Goal: Book appointment/travel/reservation

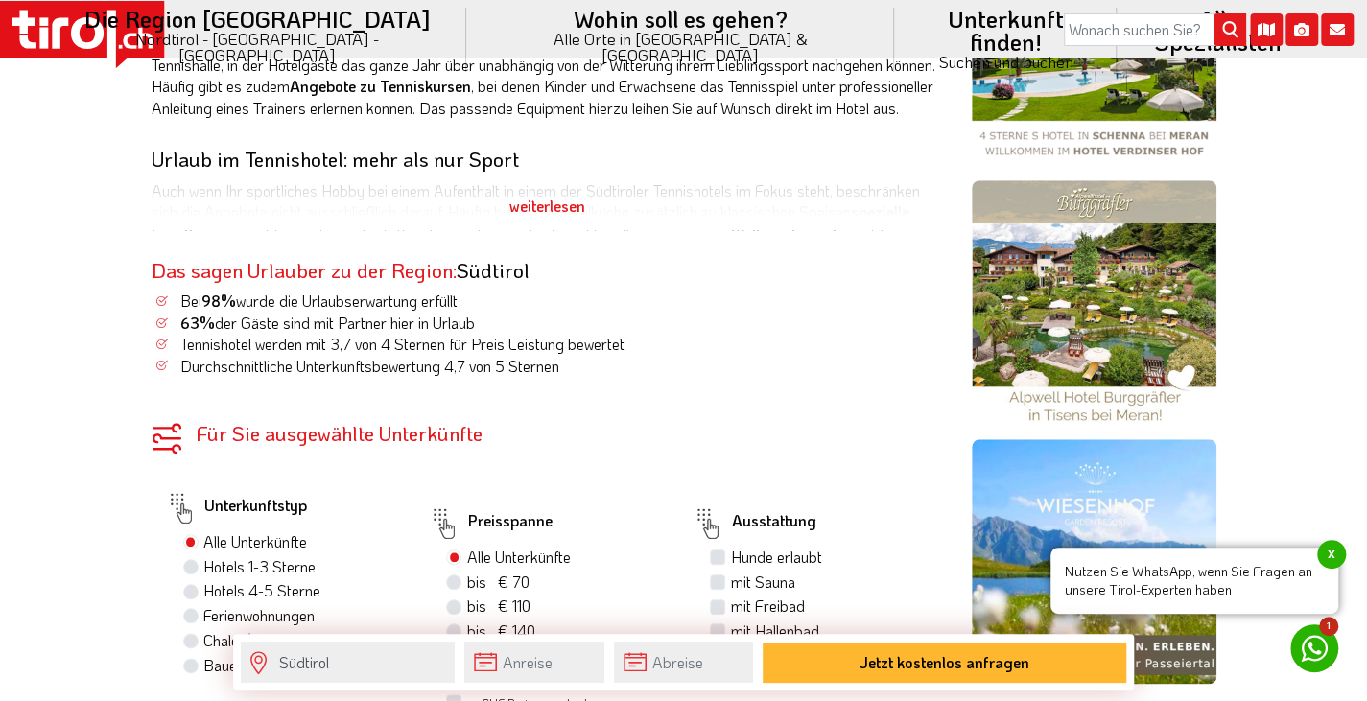
scroll to position [938, 0]
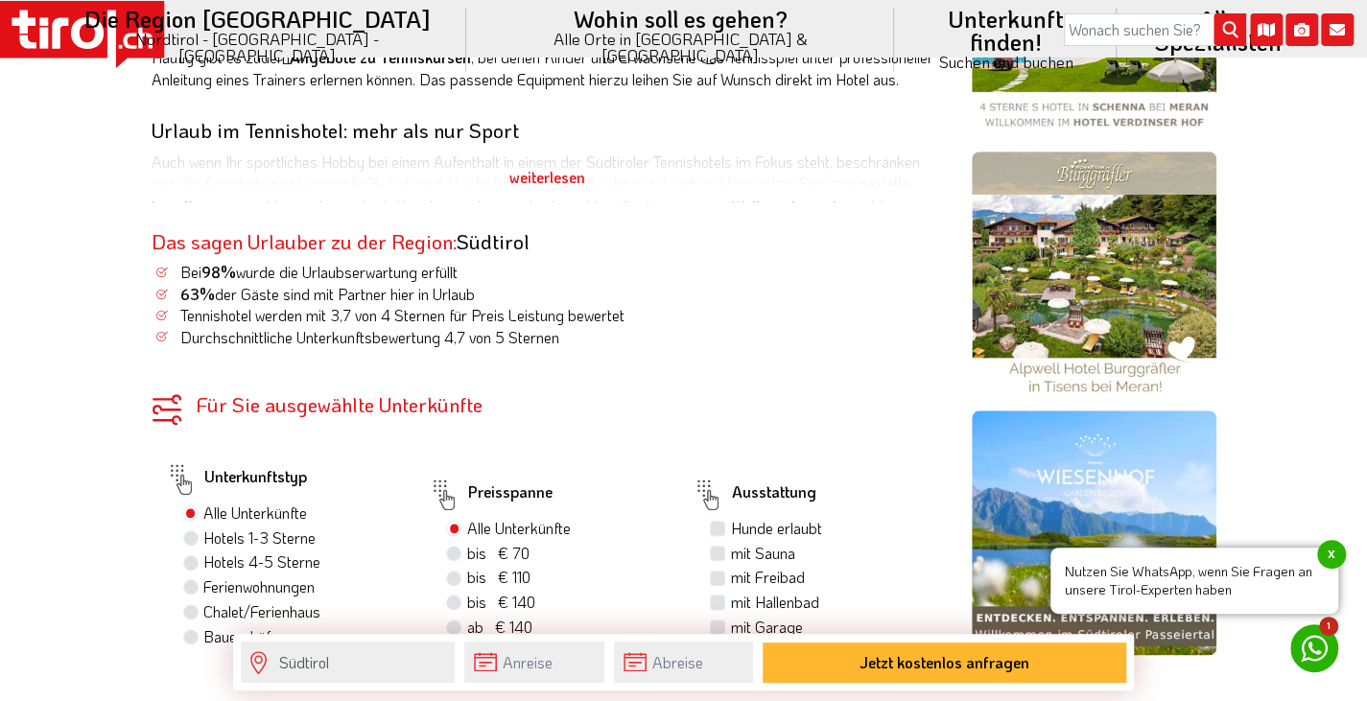
click at [203, 552] on label "Hotels 4-5 Sterne" at bounding box center [261, 562] width 117 height 21
click at [190, 555] on input "Hotels 4-5 Sterne" at bounding box center [193, 561] width 12 height 12
radio input "true"
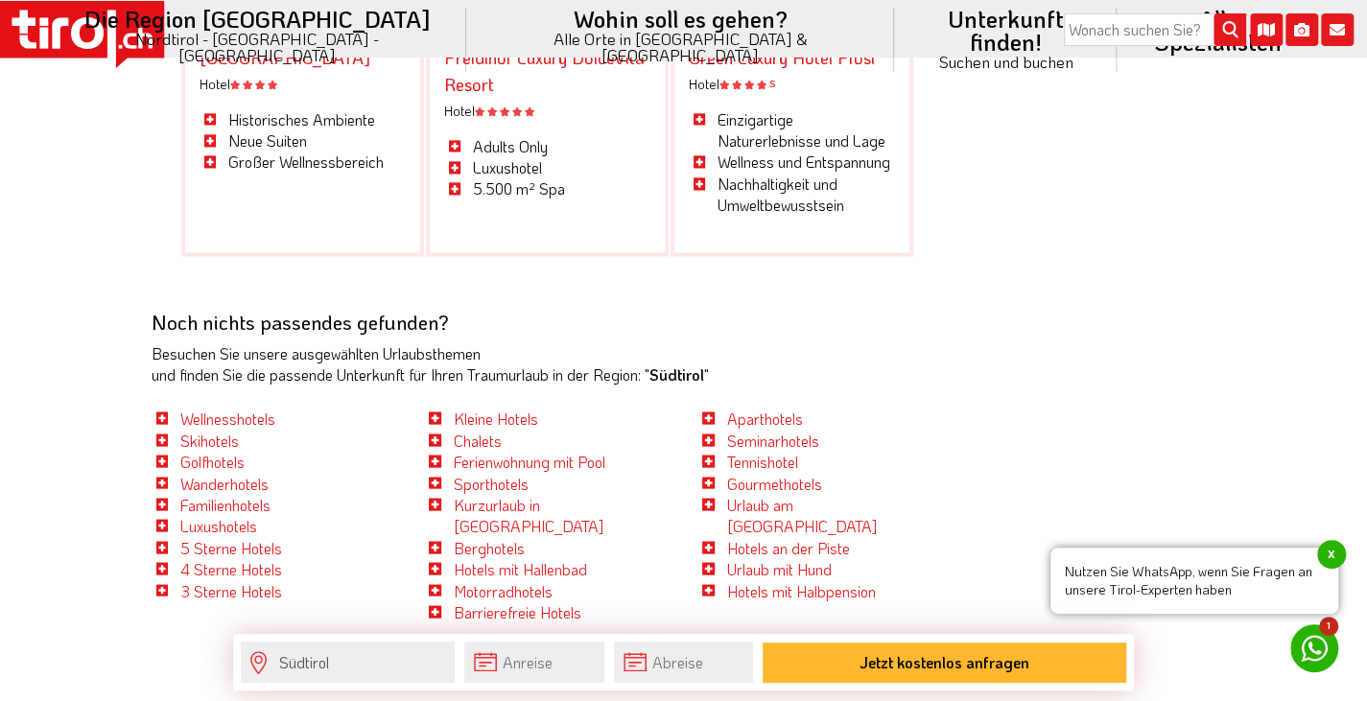
scroll to position [5859, 0]
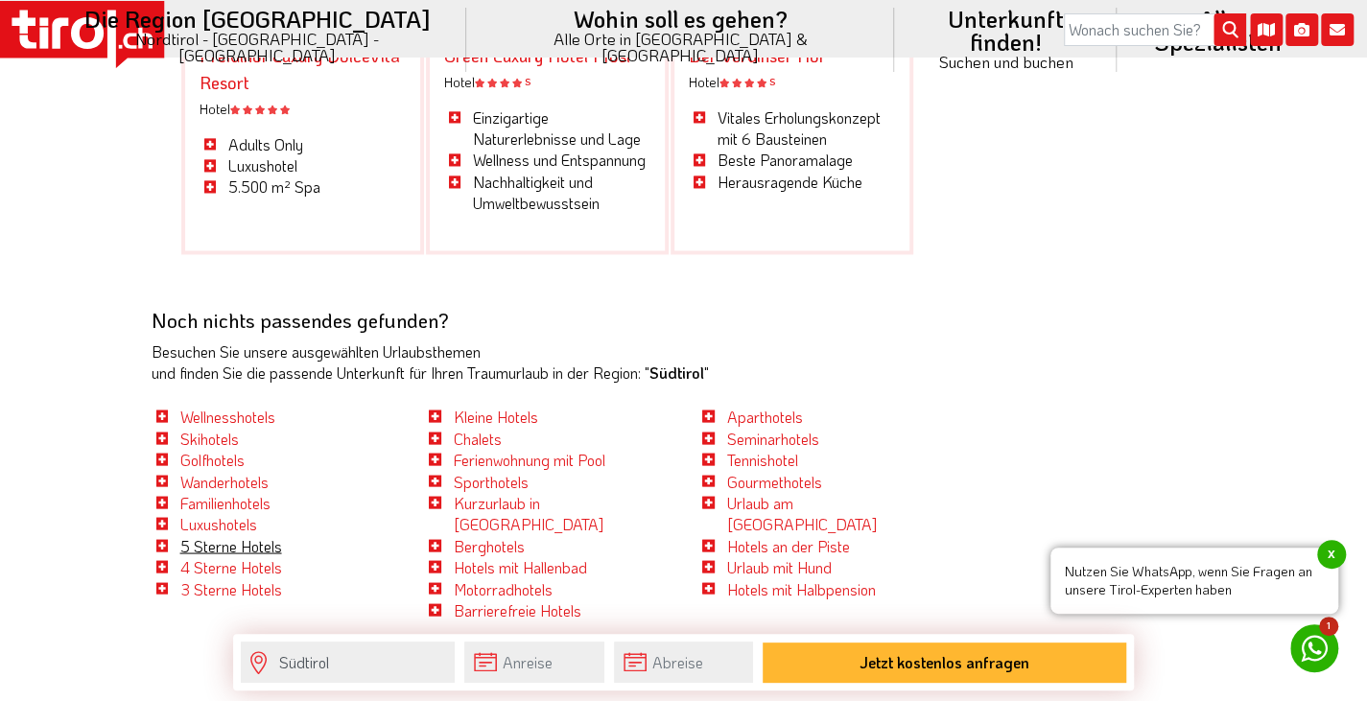
click at [239, 535] on link "5 Sterne Hotels" at bounding box center [231, 545] width 102 height 20
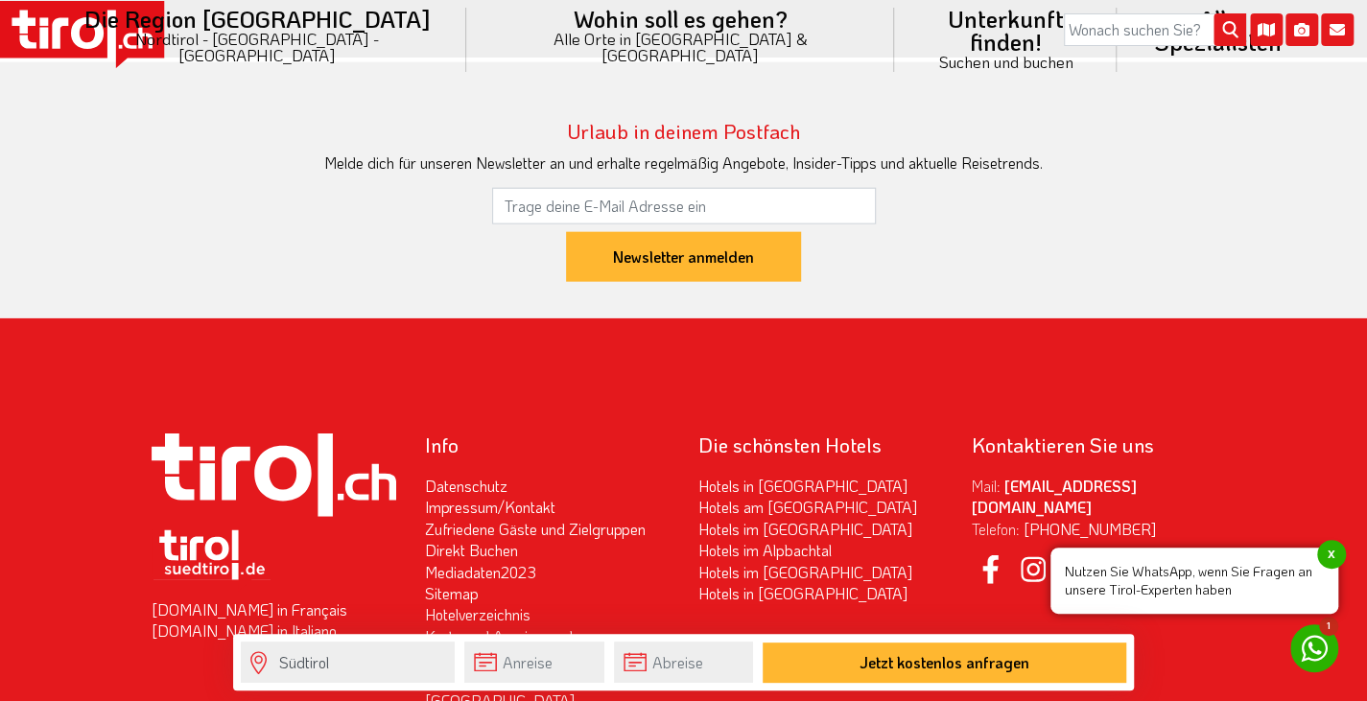
scroll to position [6539, 0]
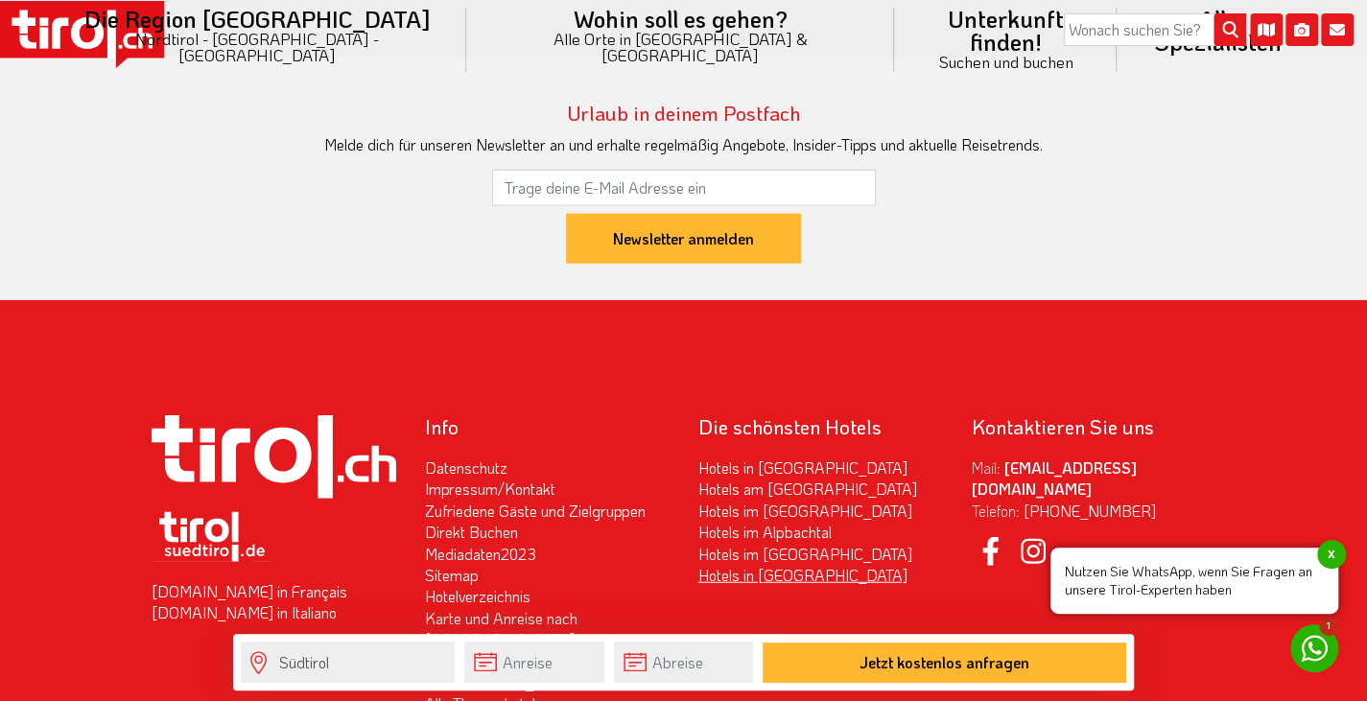
click at [771, 565] on link "Hotels in [GEOGRAPHIC_DATA]" at bounding box center [802, 575] width 209 height 20
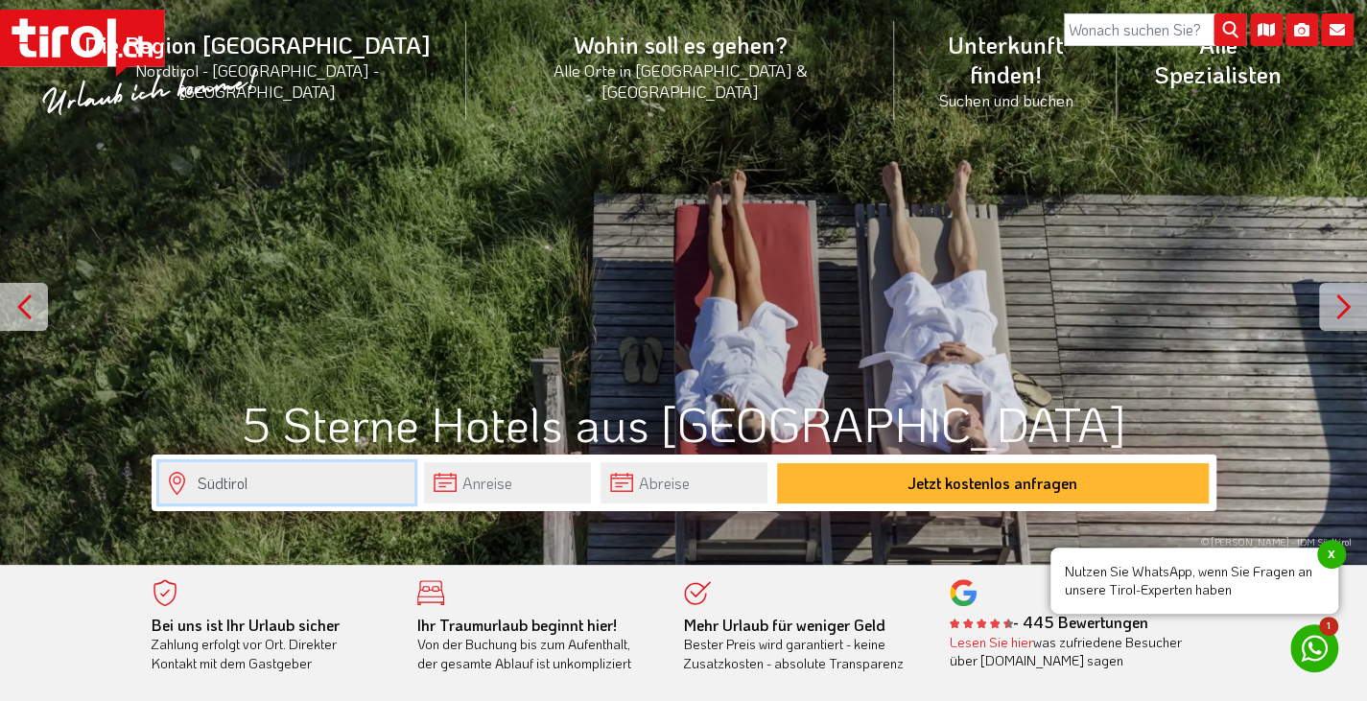
click at [282, 493] on input "Südtirol" at bounding box center [286, 482] width 255 height 41
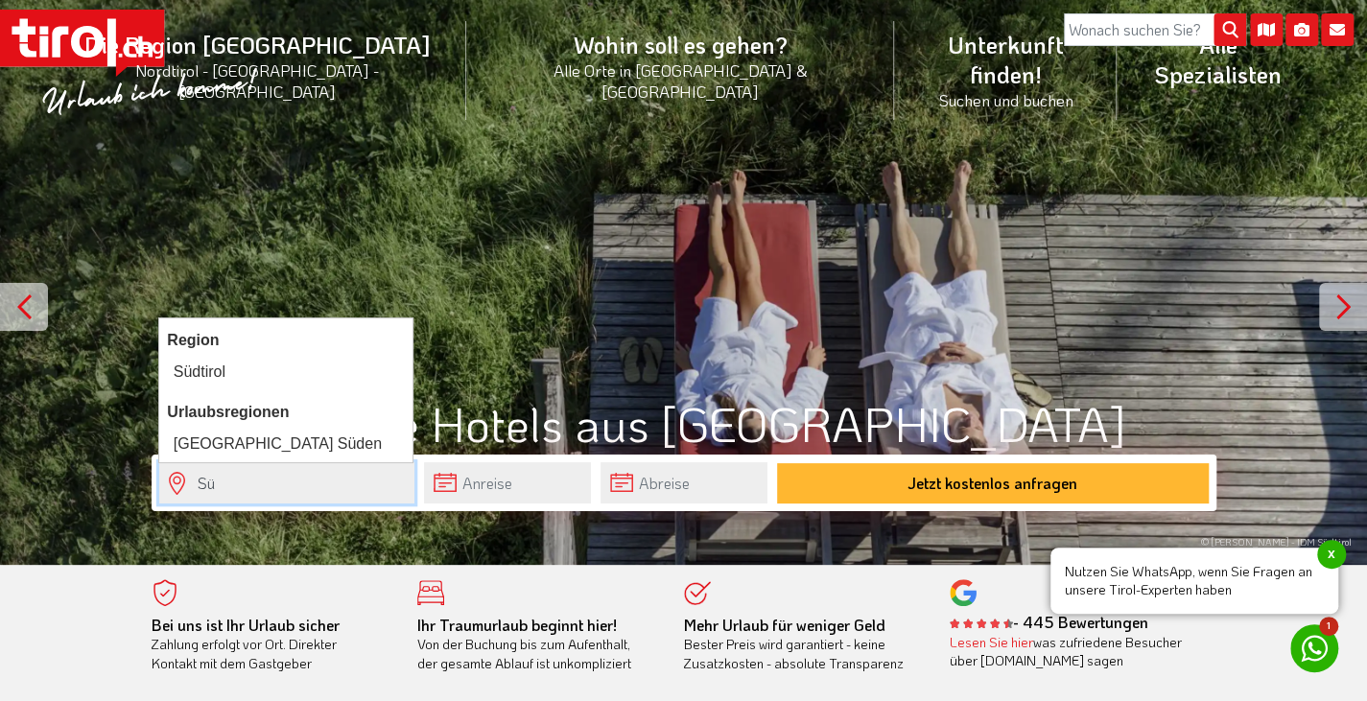
type input "S"
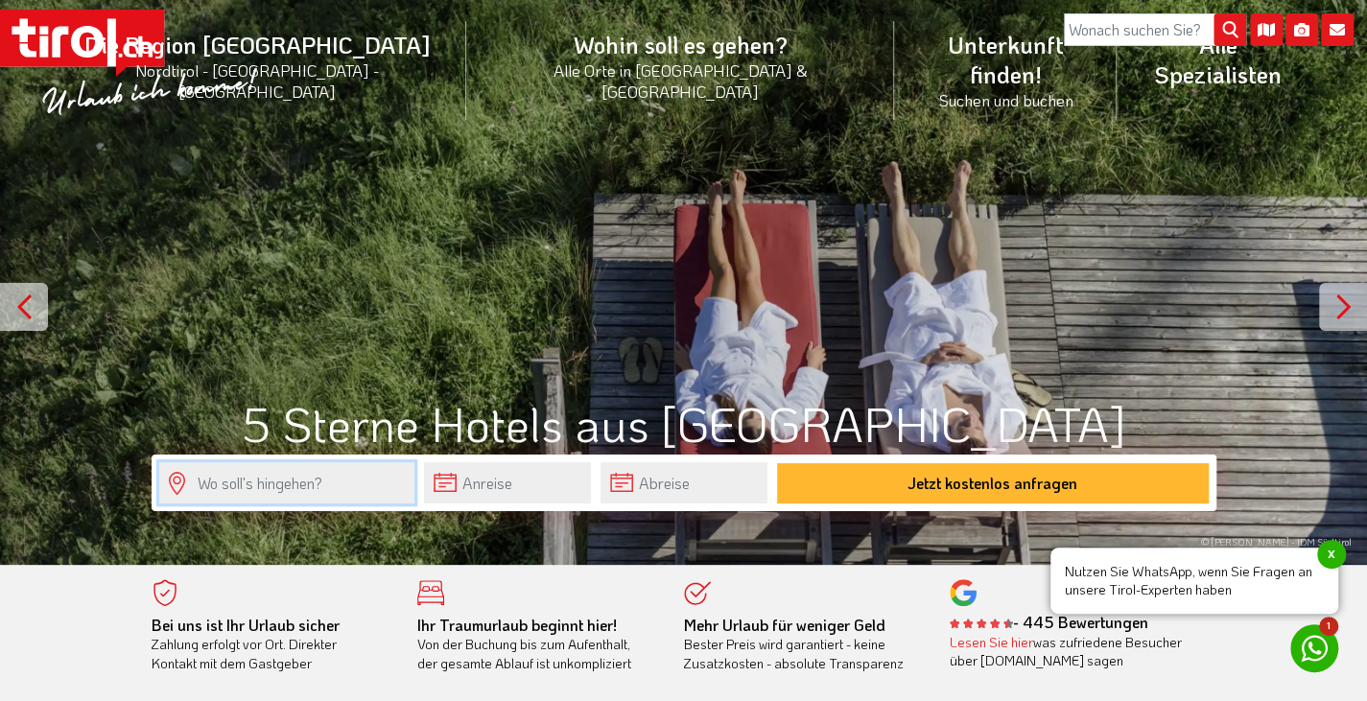
type input "é"
type input "O"
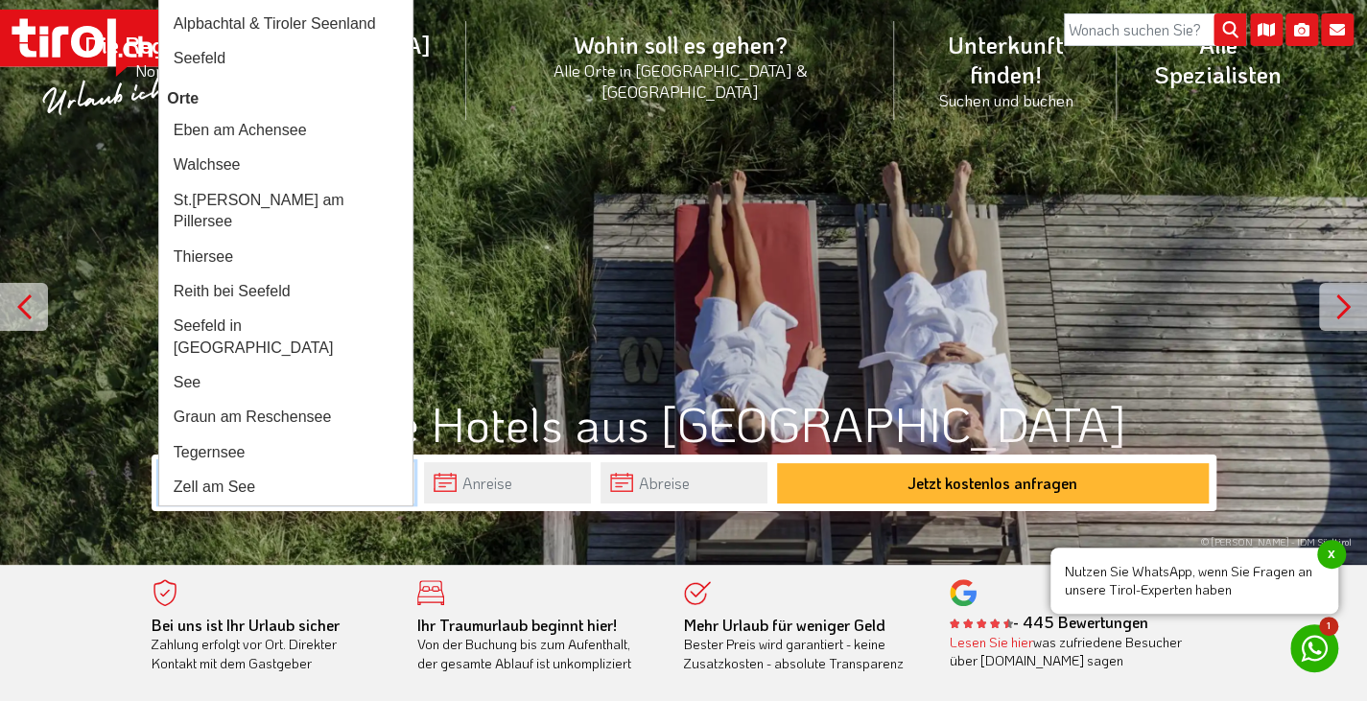
click at [231, 55] on div "Seefeld" at bounding box center [286, 58] width 238 height 27
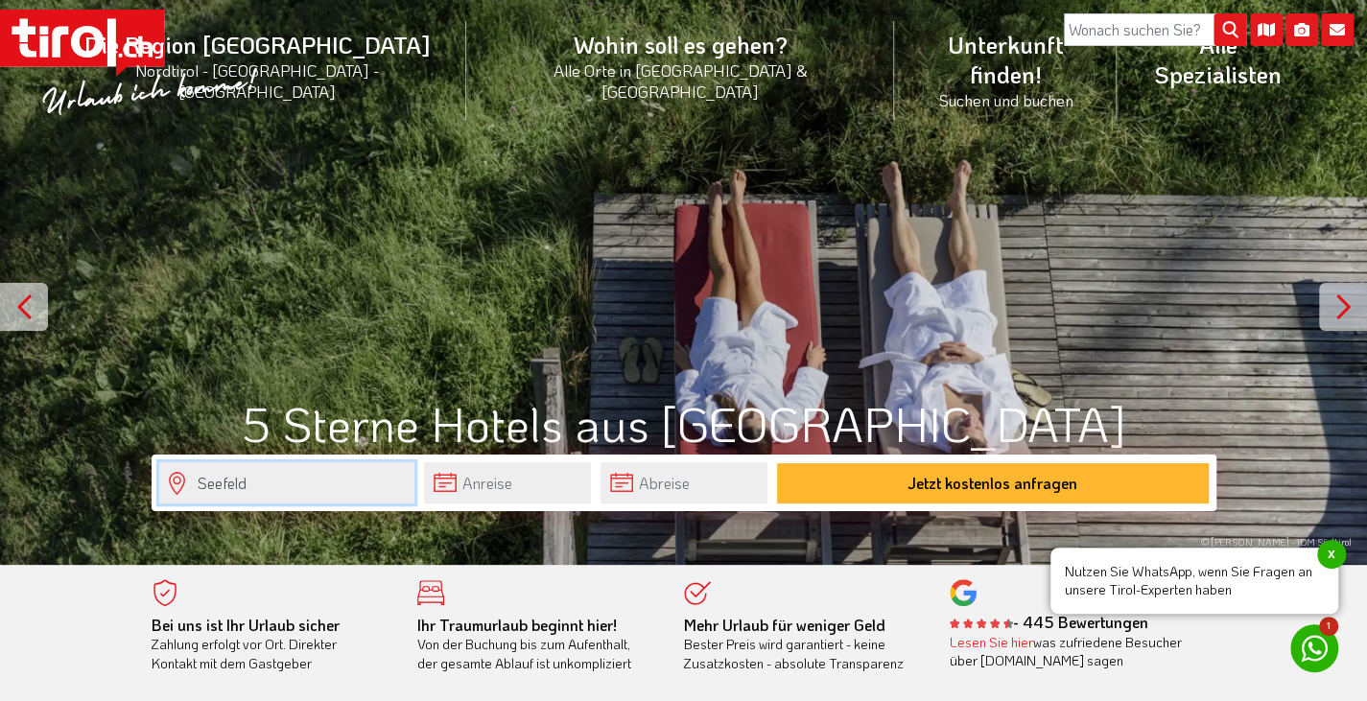
type input "Seefeld"
click at [513, 486] on input "text" at bounding box center [507, 482] width 167 height 41
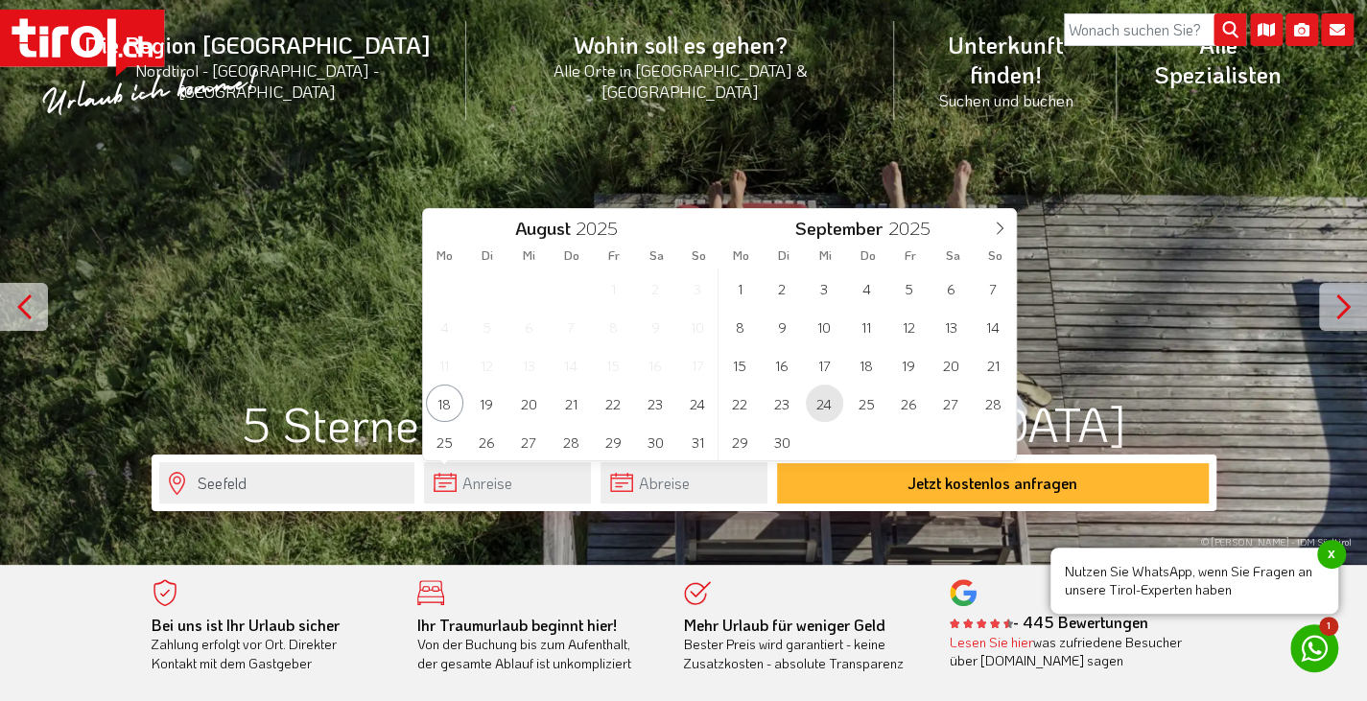
click at [825, 405] on span "24" at bounding box center [824, 403] width 37 height 37
click at [954, 289] on span "4" at bounding box center [950, 288] width 37 height 37
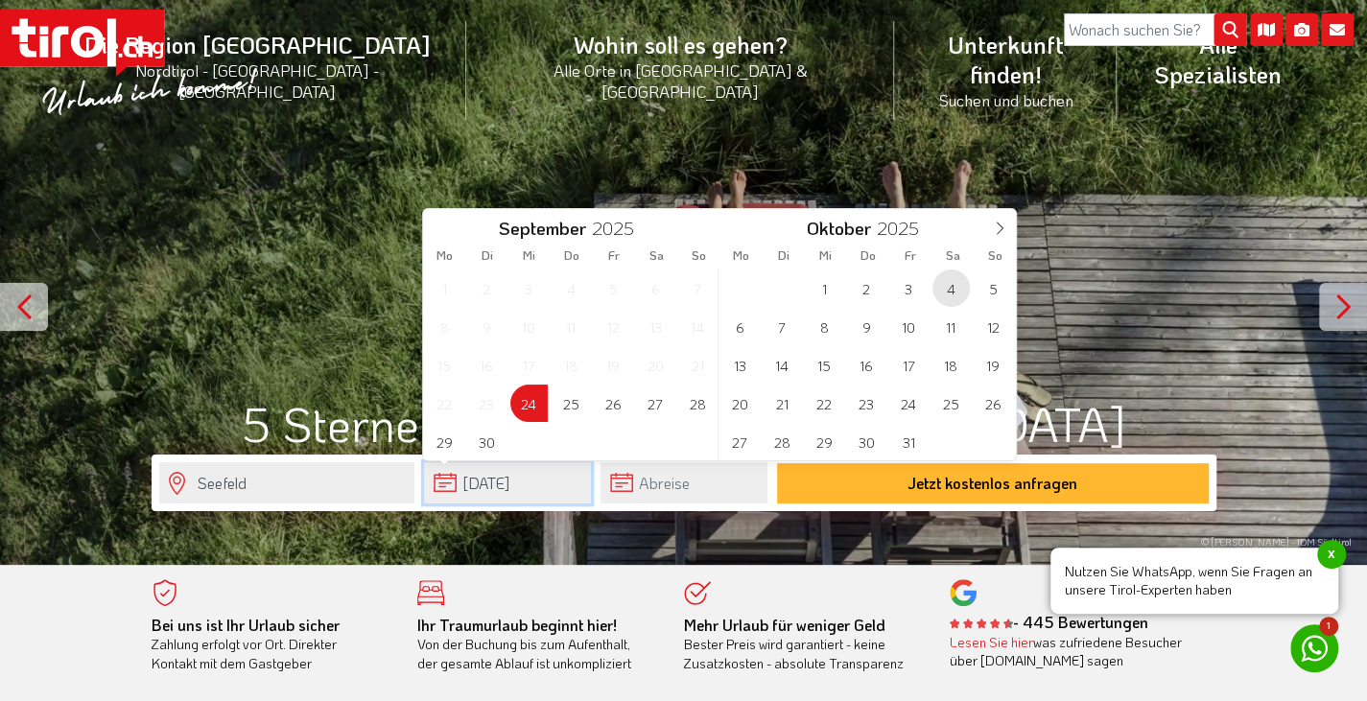
type input "24-09-2025"
type input "04-10-2025"
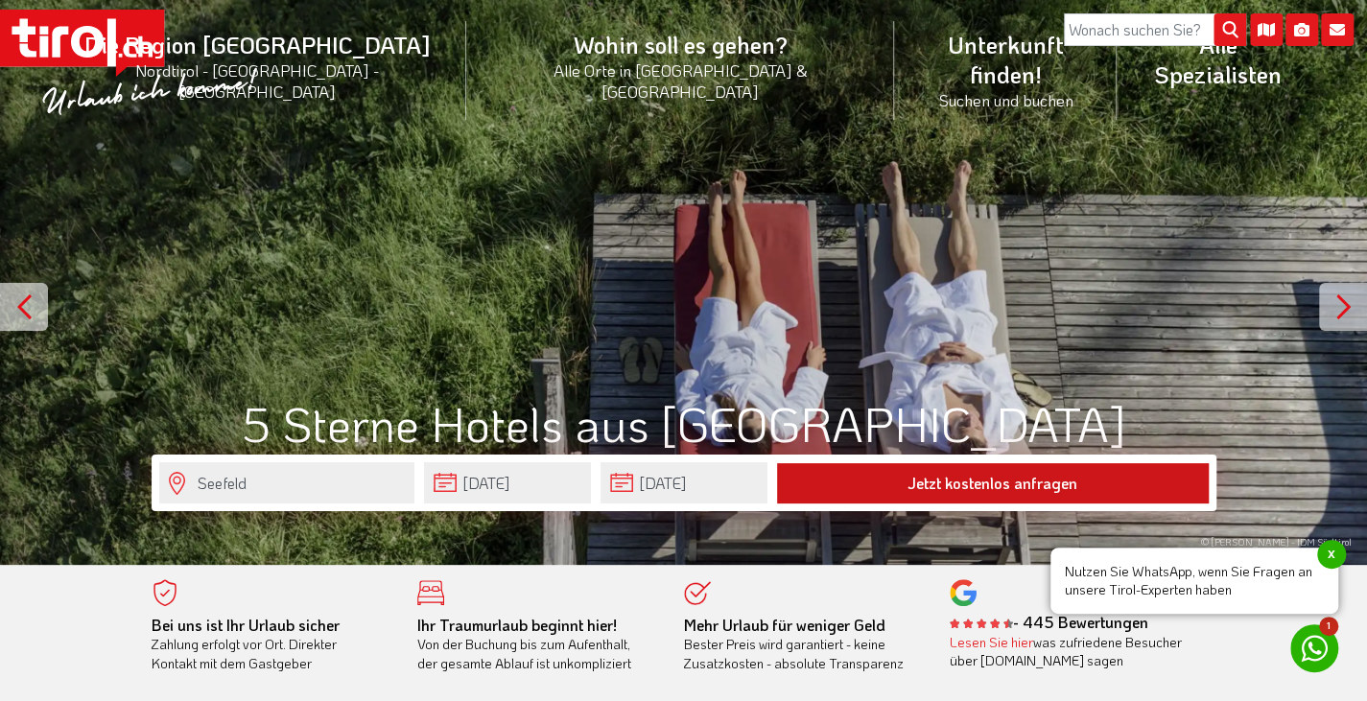
click at [998, 483] on button "Jetzt kostenlos anfragen" at bounding box center [993, 483] width 432 height 40
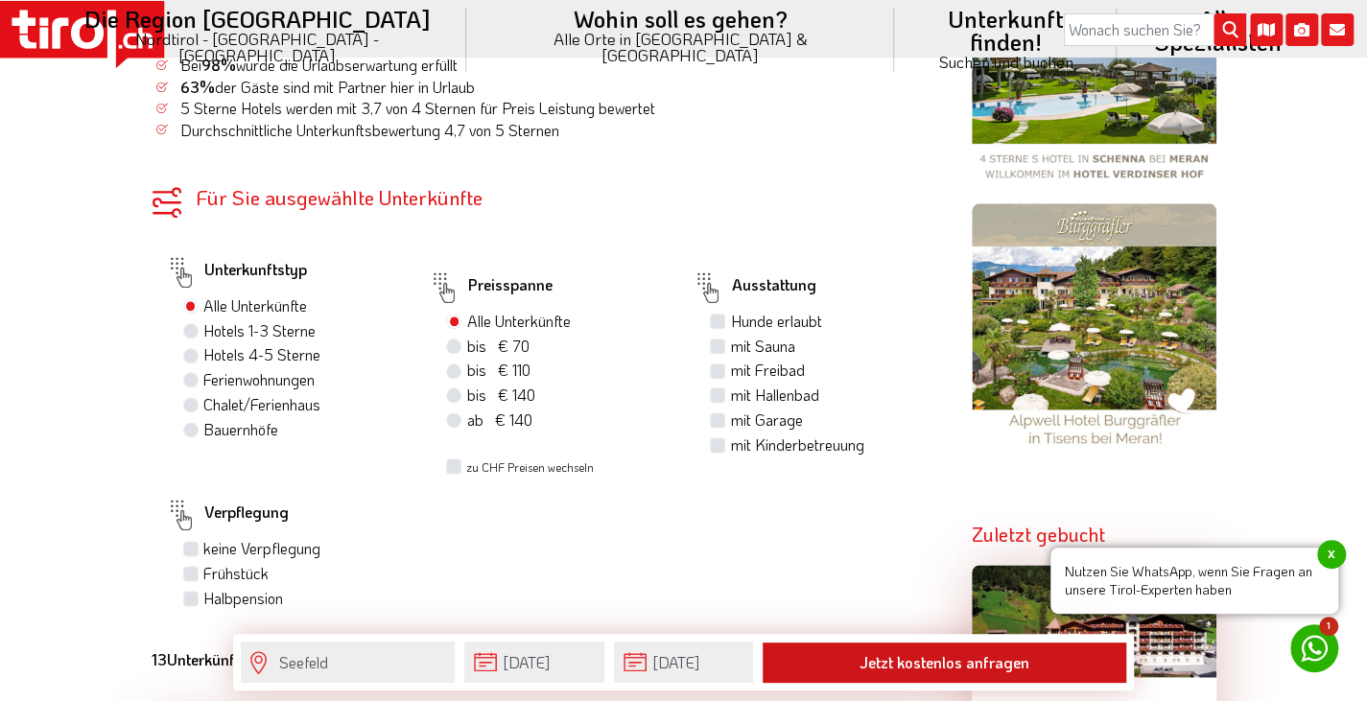
scroll to position [1147, 0]
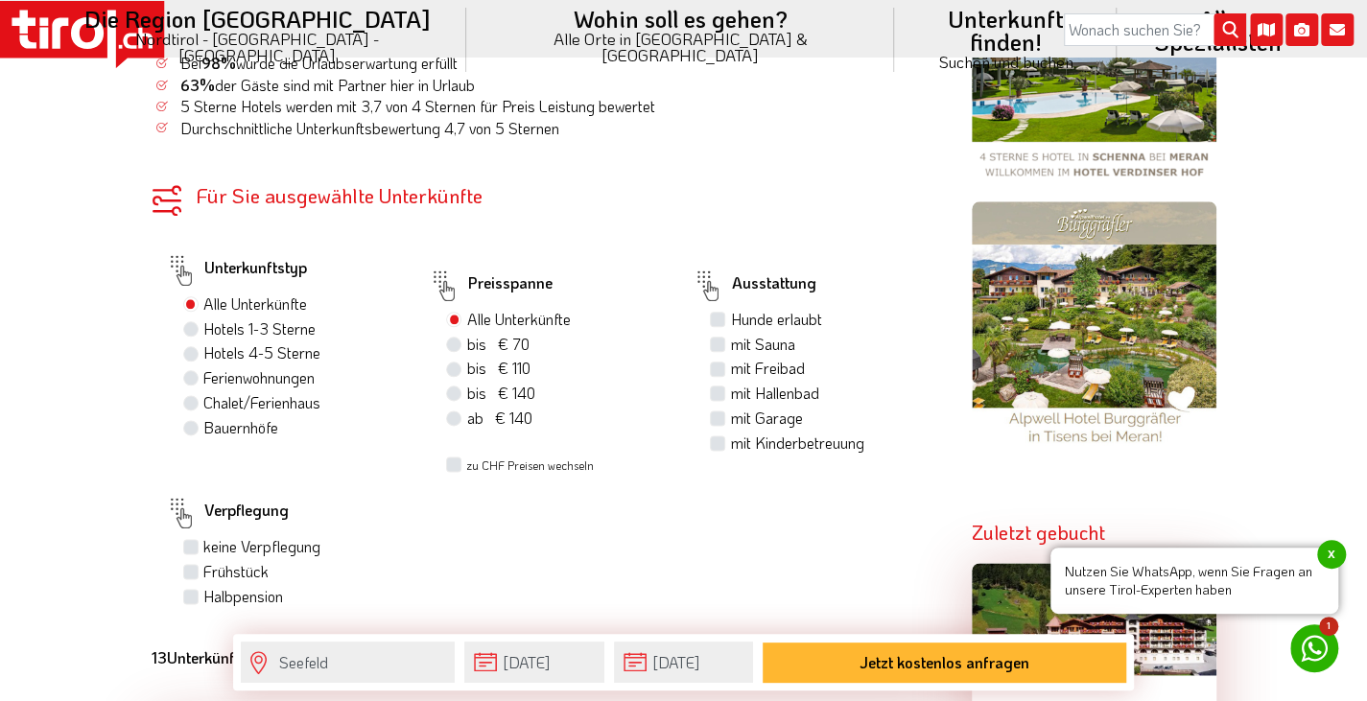
click at [203, 351] on label "Hotels 4-5 Sterne" at bounding box center [261, 352] width 117 height 21
click at [193, 351] on input "Hotels 4-5 Sterne" at bounding box center [193, 352] width 12 height 12
radio input "true"
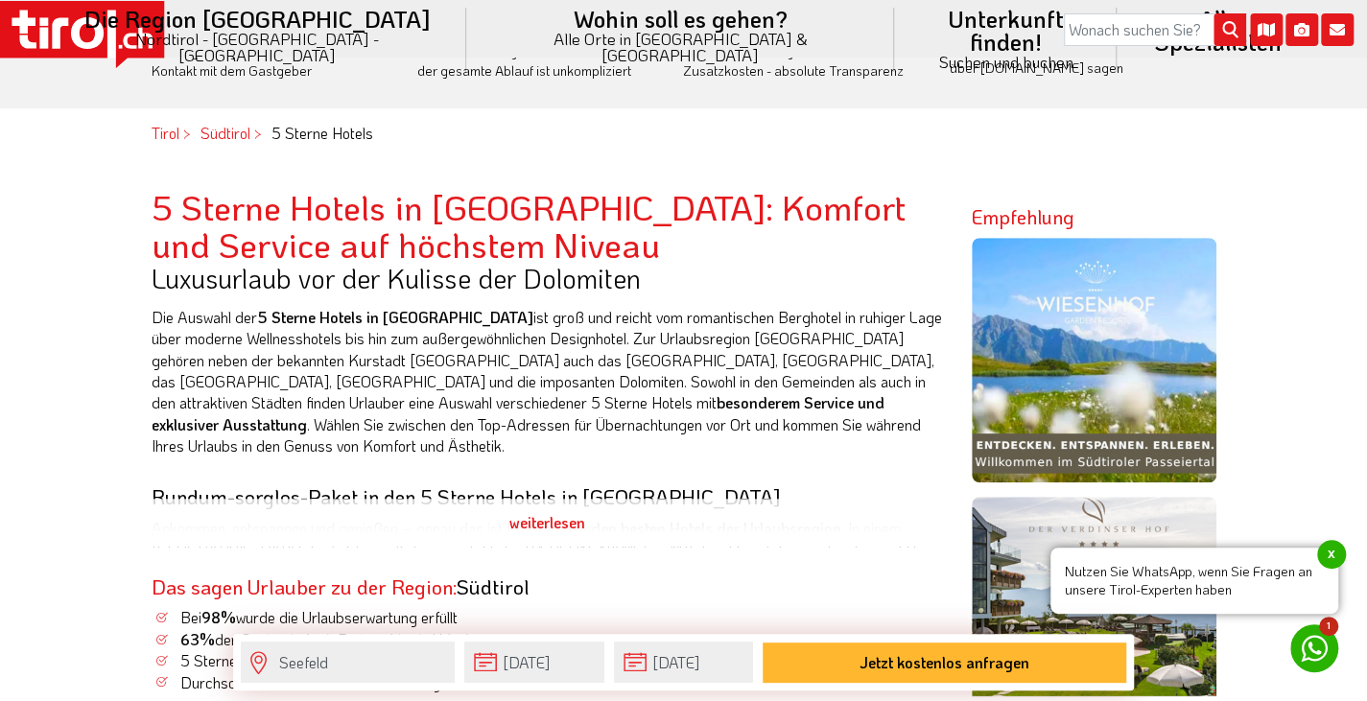
scroll to position [612, 0]
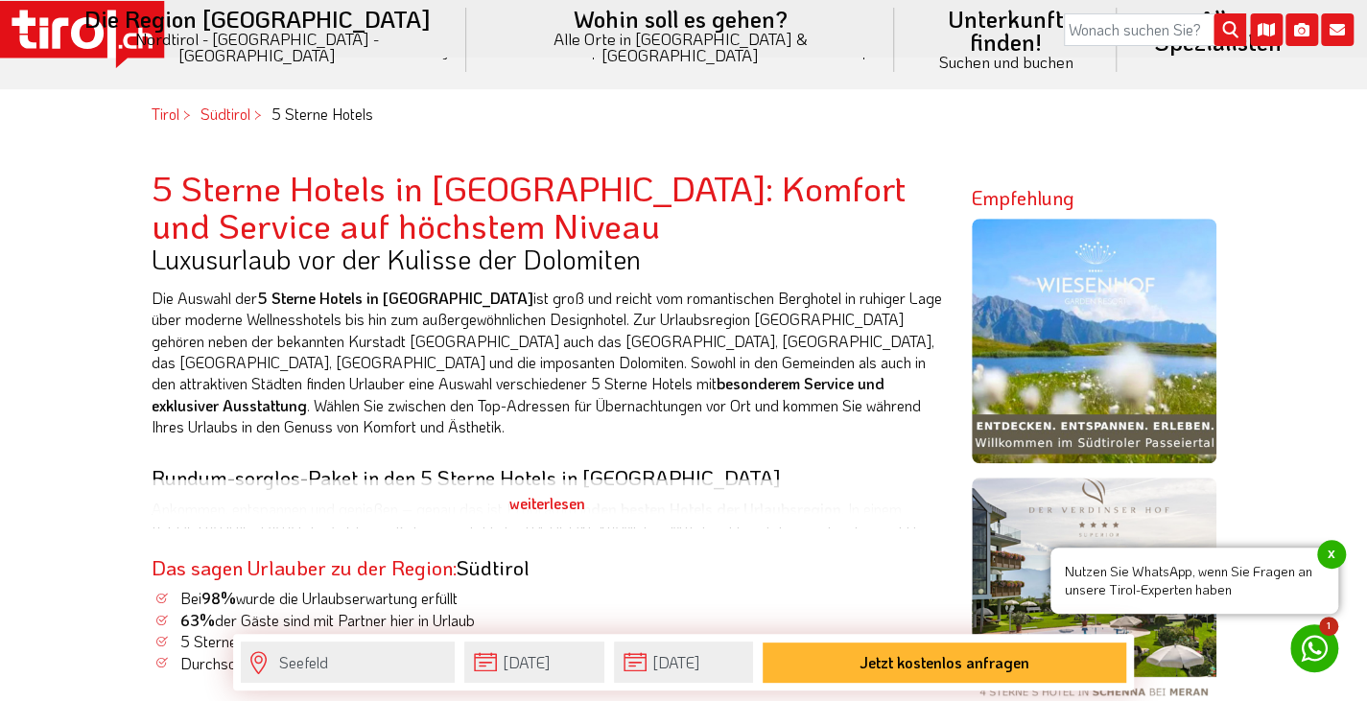
click at [572, 507] on div "weiterlesen" at bounding box center [547, 504] width 791 height 48
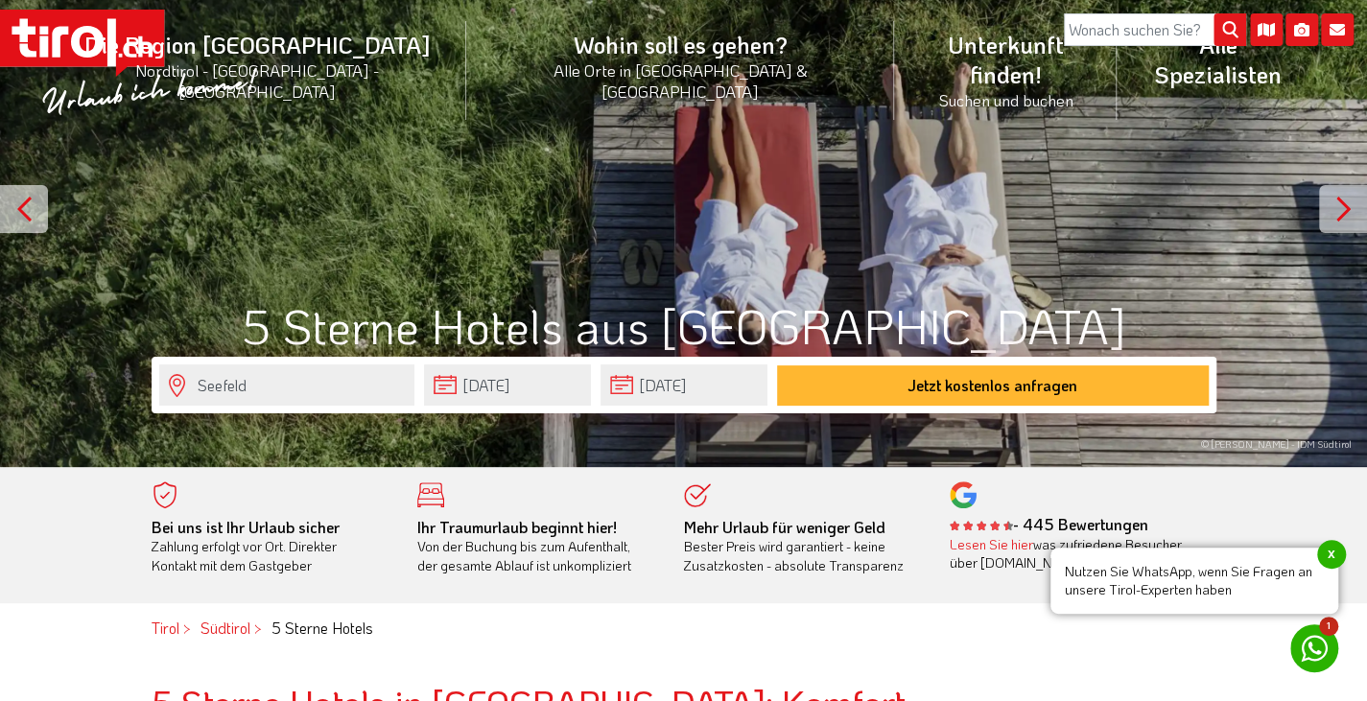
scroll to position [0, 0]
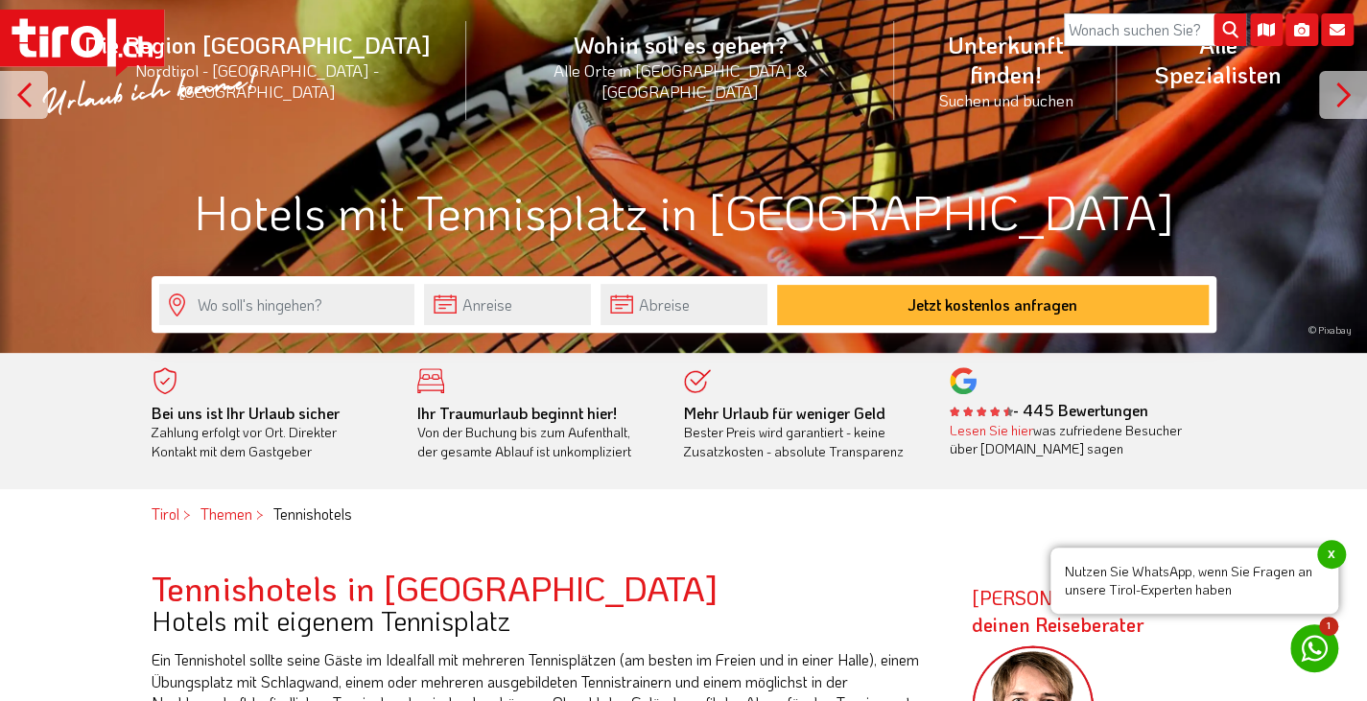
scroll to position [214, 0]
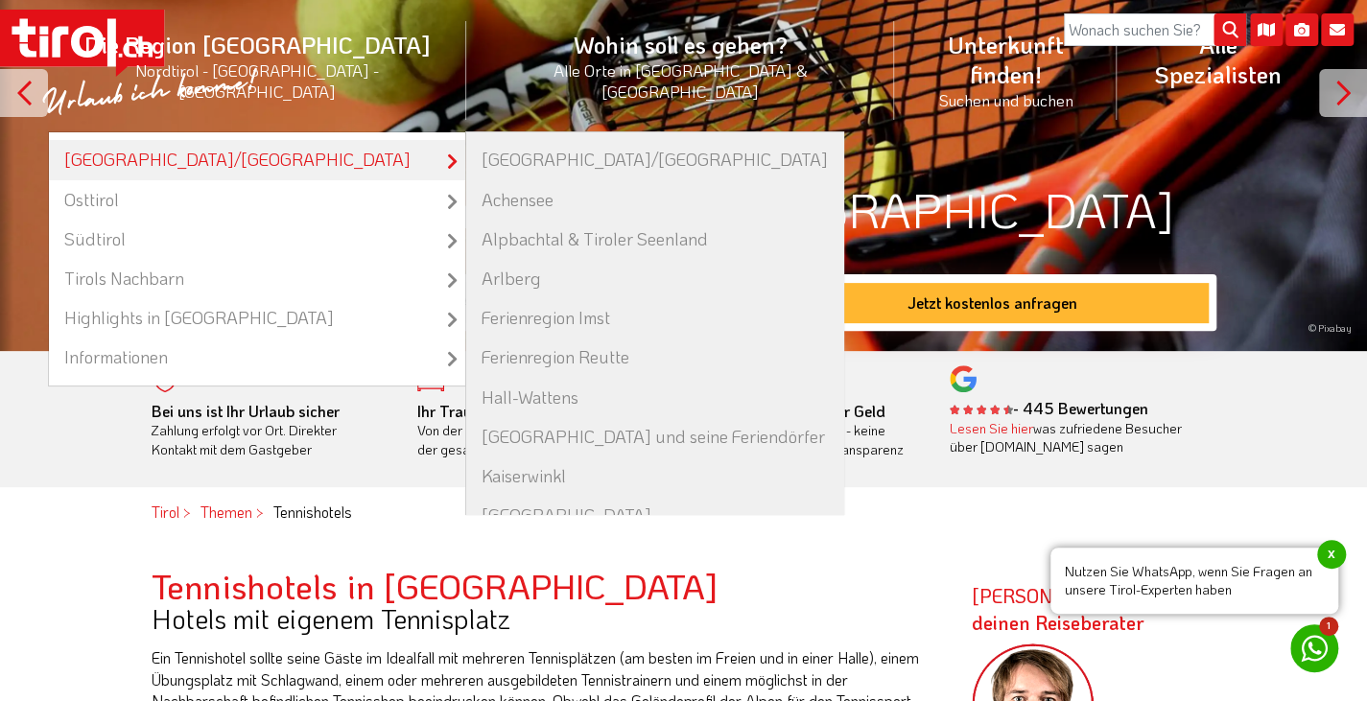
click at [312, 140] on link "[GEOGRAPHIC_DATA]/[GEOGRAPHIC_DATA]" at bounding box center [257, 159] width 416 height 39
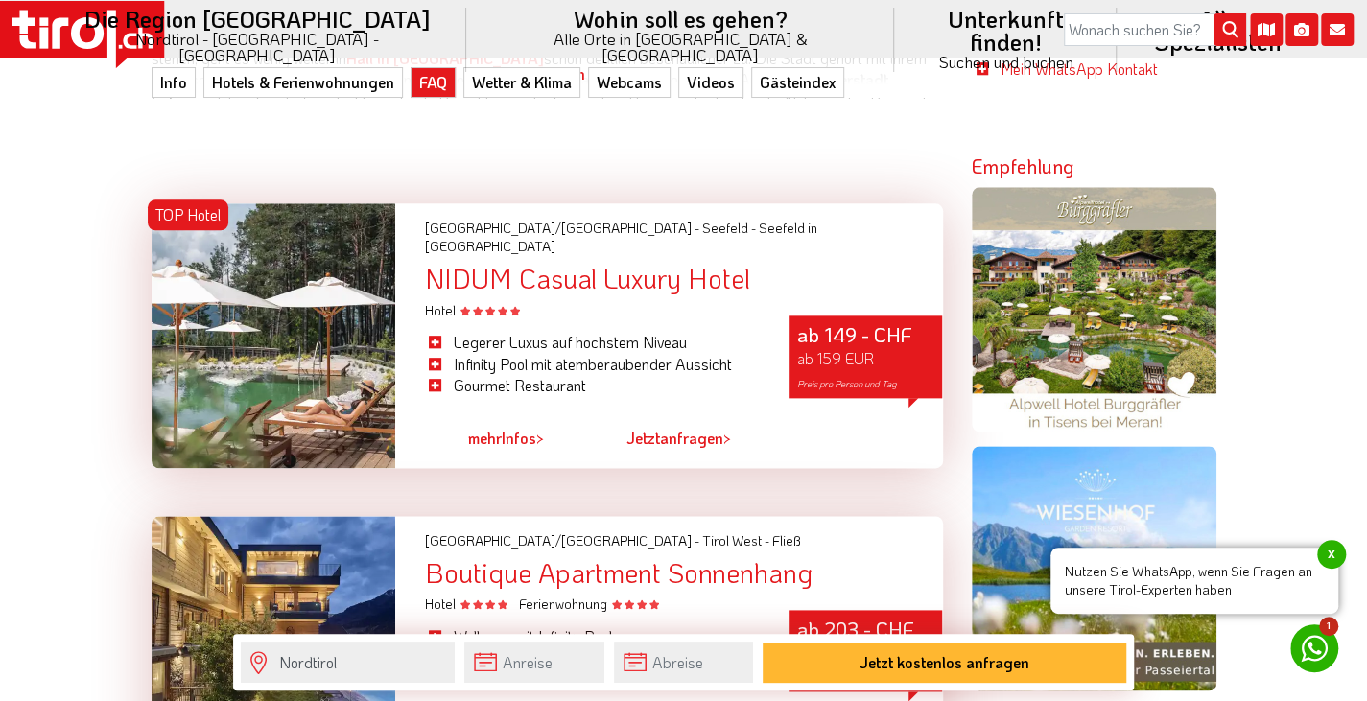
scroll to position [1107, 0]
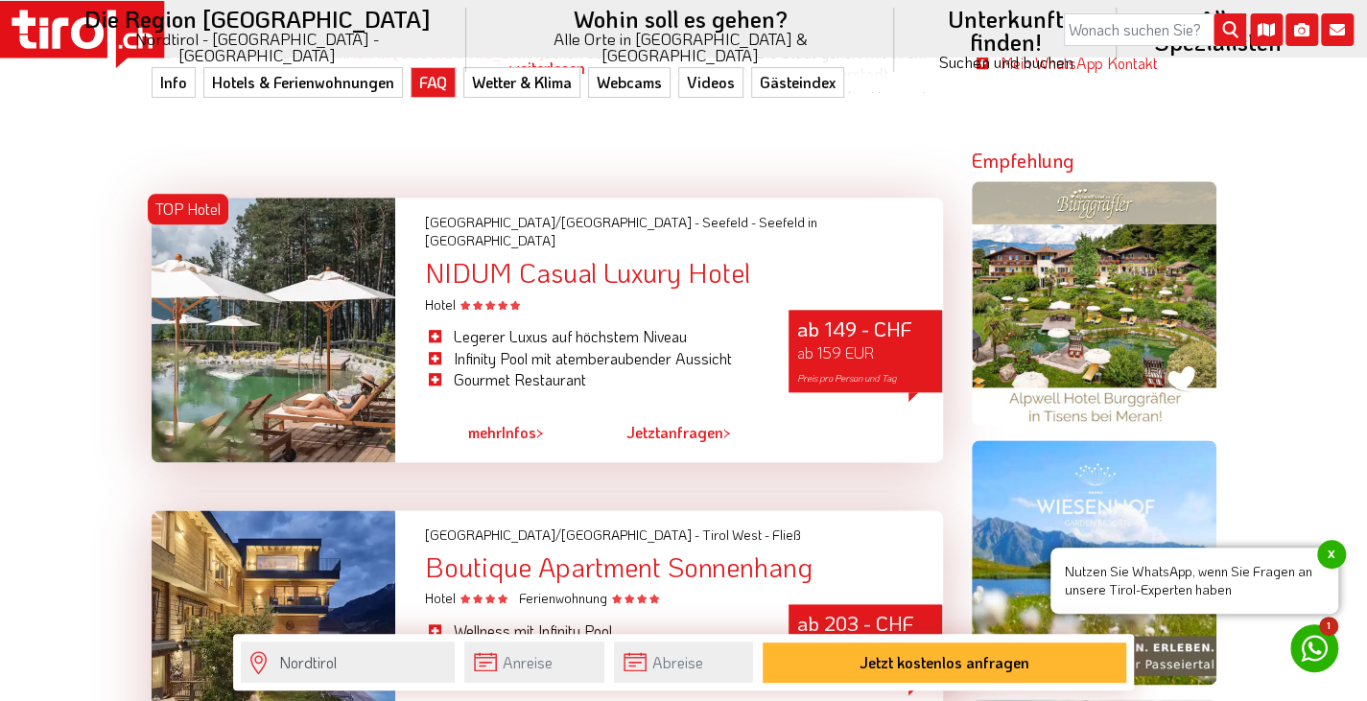
click at [327, 308] on div at bounding box center [274, 330] width 245 height 265
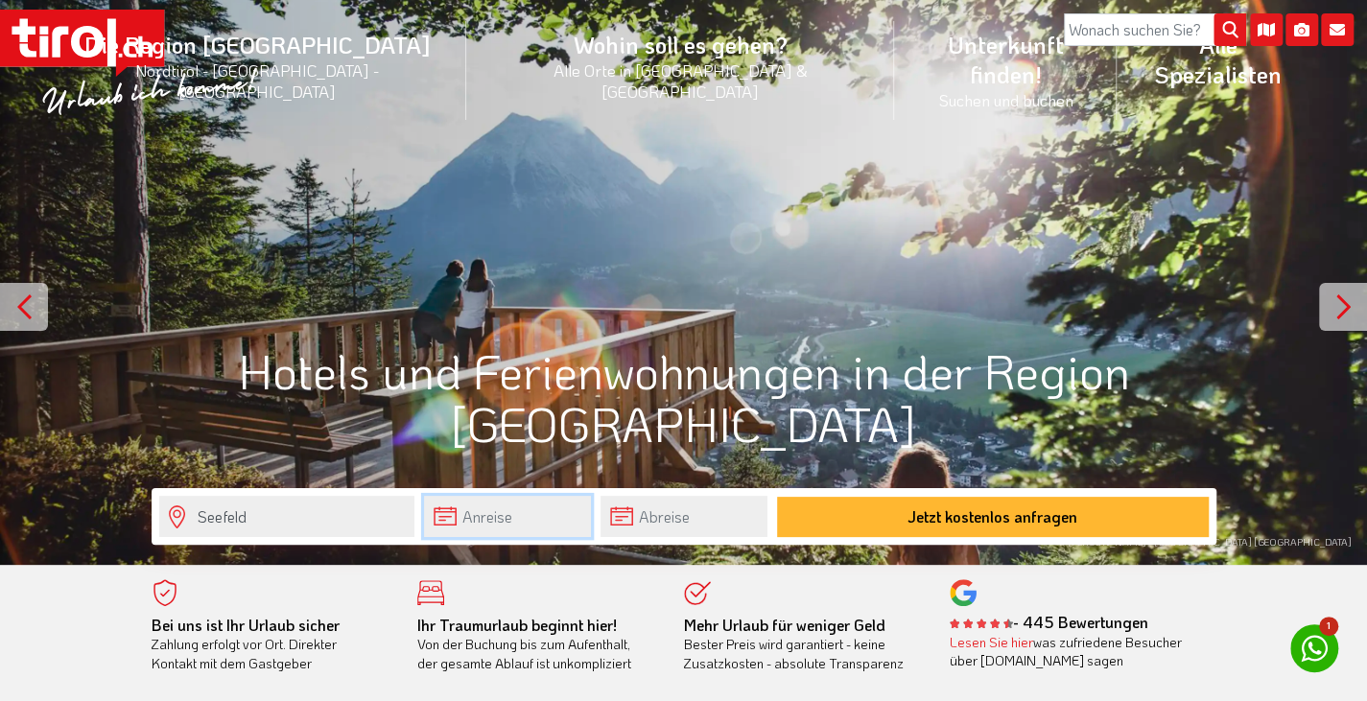
click at [506, 510] on input "text" at bounding box center [507, 516] width 167 height 41
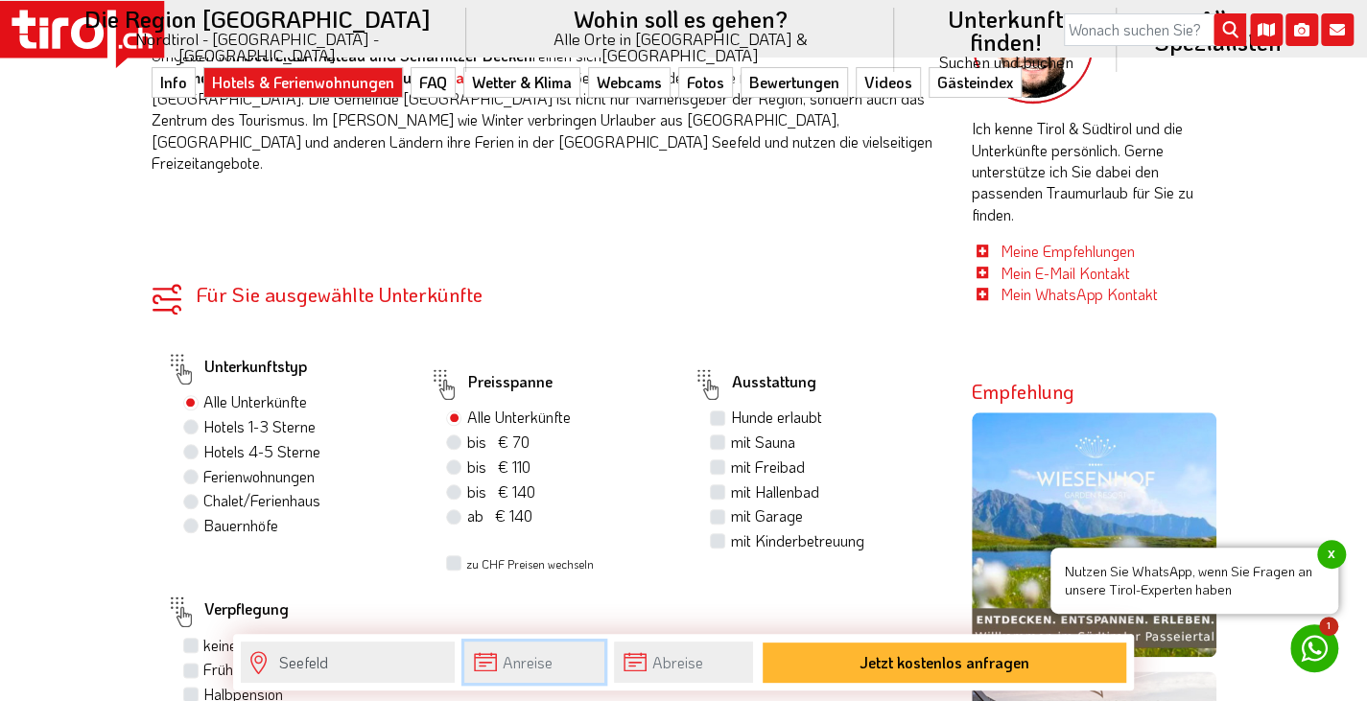
scroll to position [877, 0]
click at [203, 440] on label "Hotels 4-5 Sterne" at bounding box center [261, 450] width 117 height 21
click at [196, 444] on input "Hotels 4-5 Sterne" at bounding box center [193, 450] width 12 height 12
radio input "true"
click at [730, 431] on label "mit Sauna" at bounding box center [762, 441] width 64 height 21
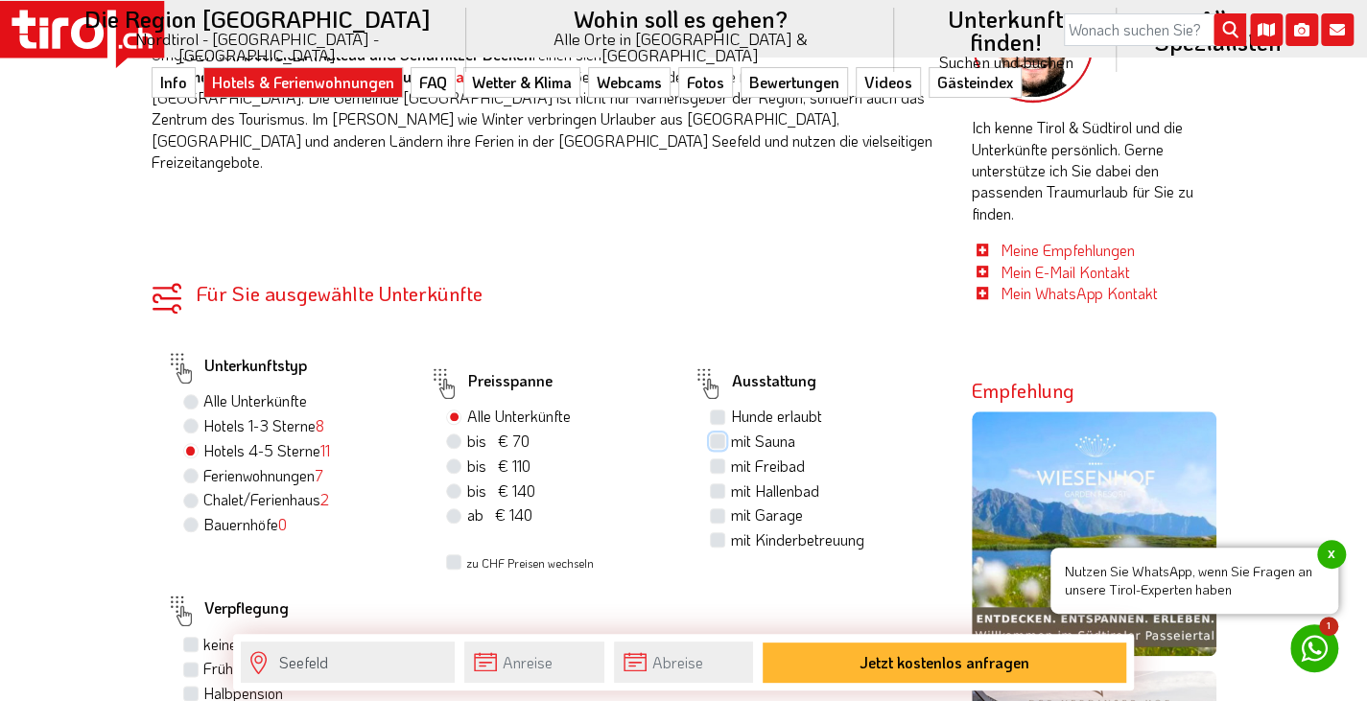
click at [719, 435] on input "mit Sauna" at bounding box center [720, 441] width 12 height 12
checkbox input "true"
click at [730, 481] on label "mit Hallenbad" at bounding box center [774, 491] width 88 height 21
click at [721, 484] on input "mit Hallenbad" at bounding box center [720, 490] width 12 height 12
checkbox input "true"
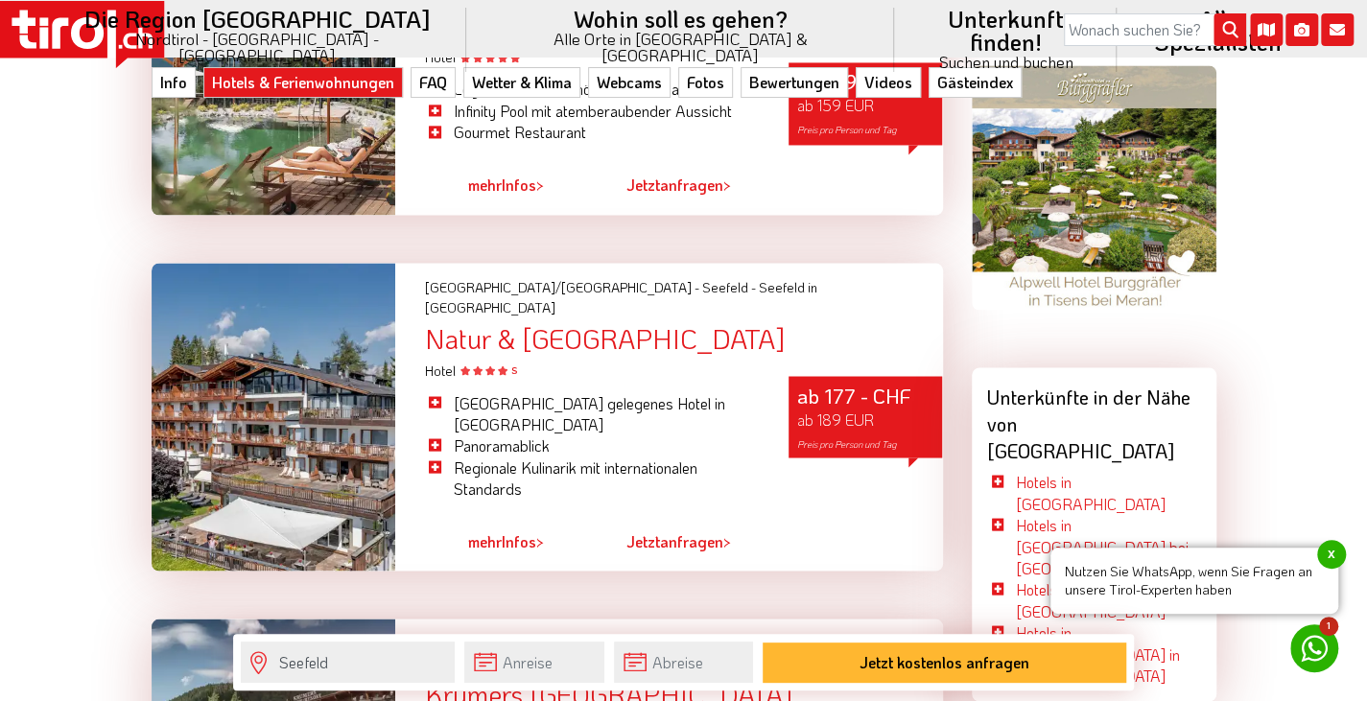
scroll to position [1740, 0]
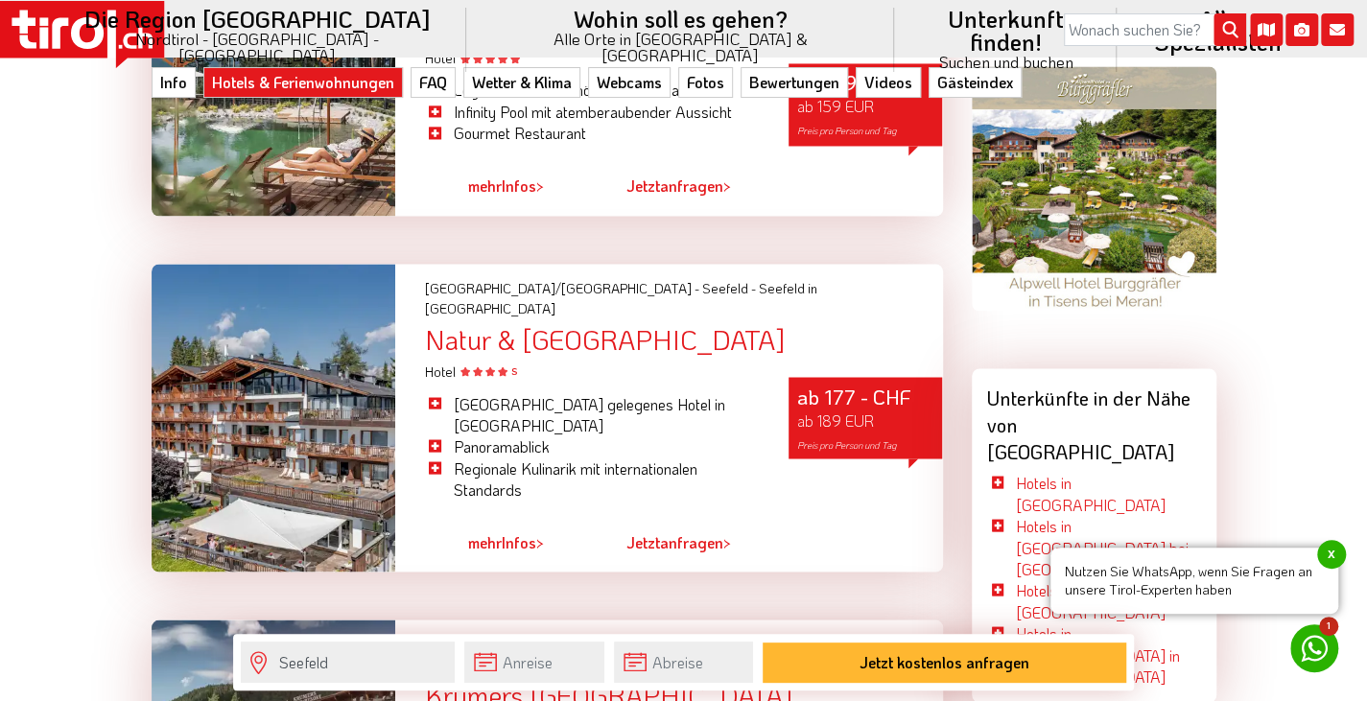
click at [566, 324] on div "Natur & [GEOGRAPHIC_DATA]" at bounding box center [683, 339] width 518 height 30
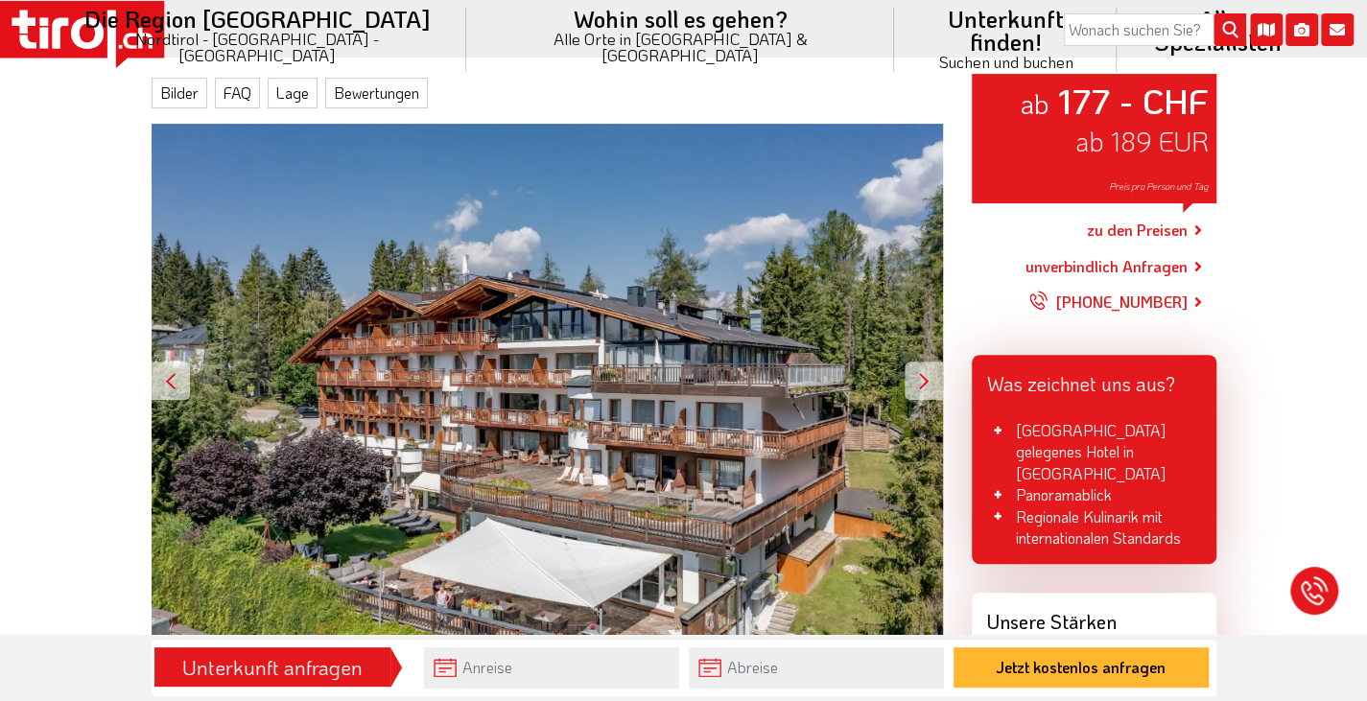
scroll to position [288, 0]
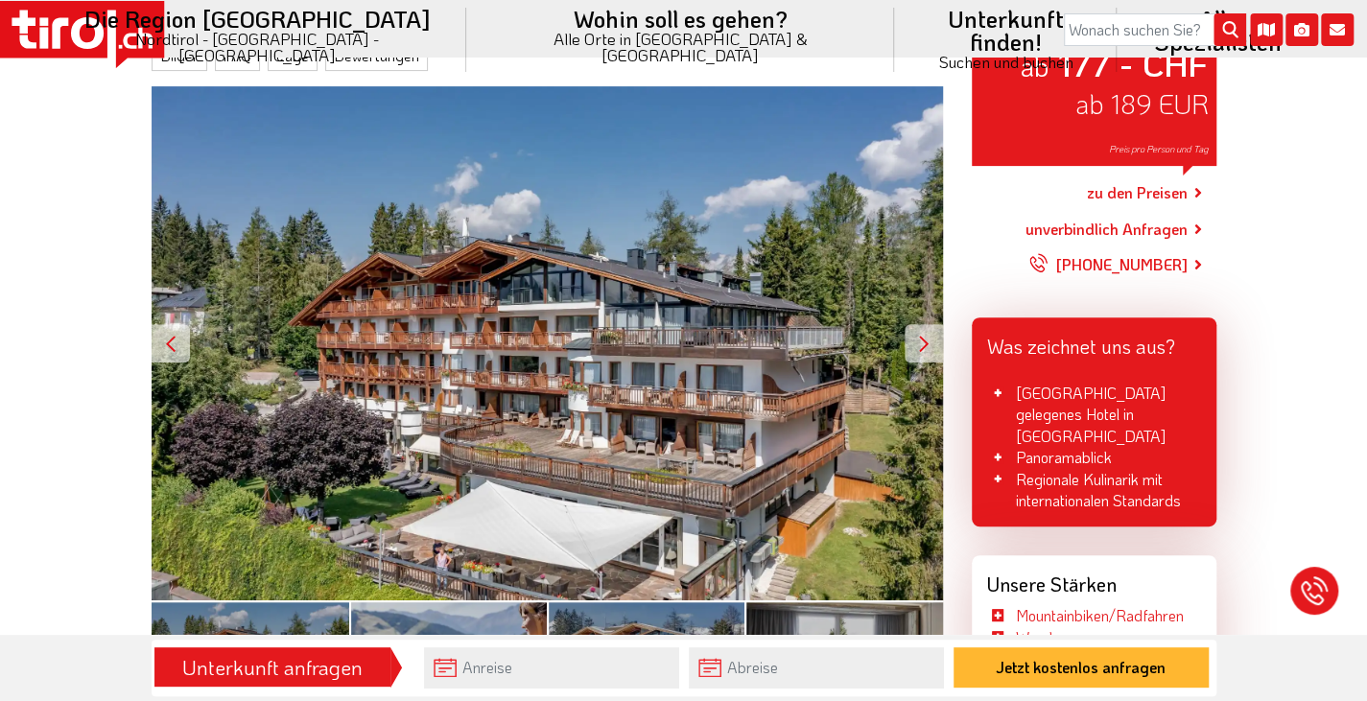
click at [932, 362] on div "ab 177 - CHF ab 189 EUR Preis pro Person und Tag" at bounding box center [547, 343] width 791 height 514
click at [934, 356] on div at bounding box center [924, 343] width 38 height 38
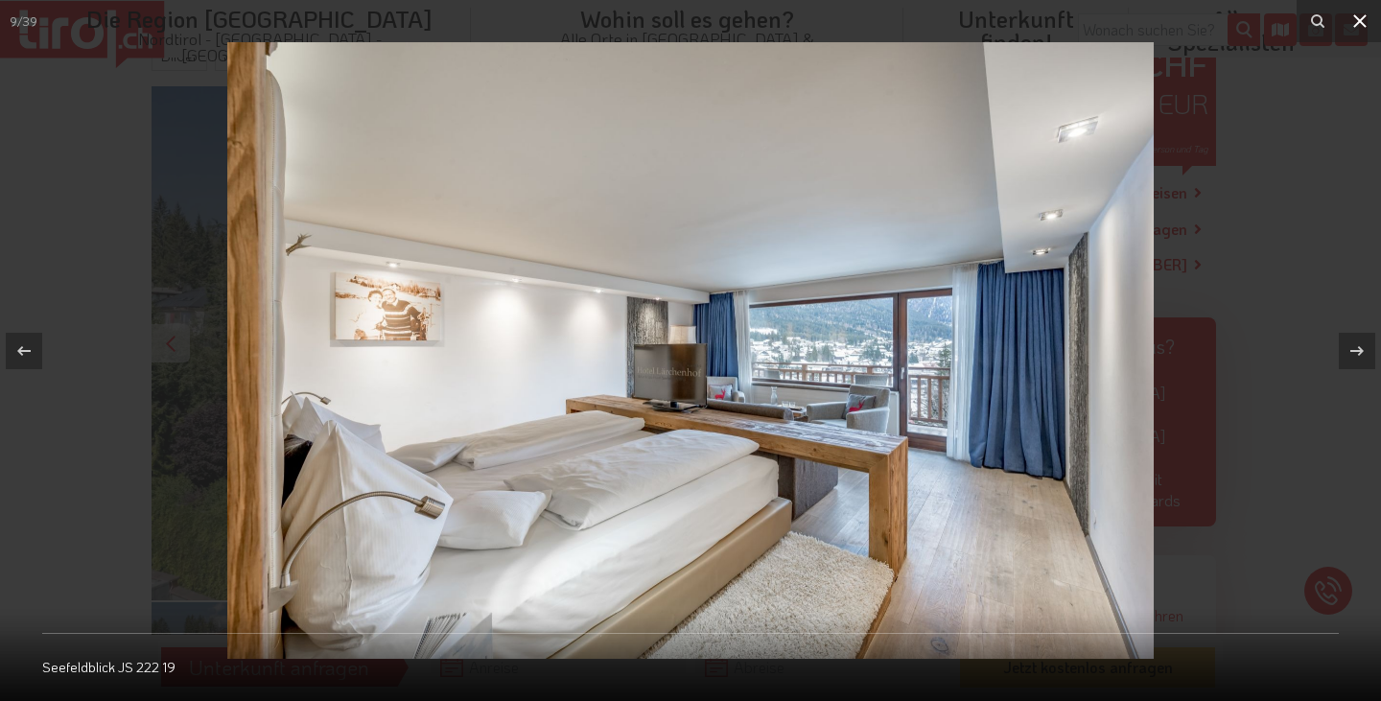
click at [1356, 15] on icon at bounding box center [1360, 21] width 23 height 23
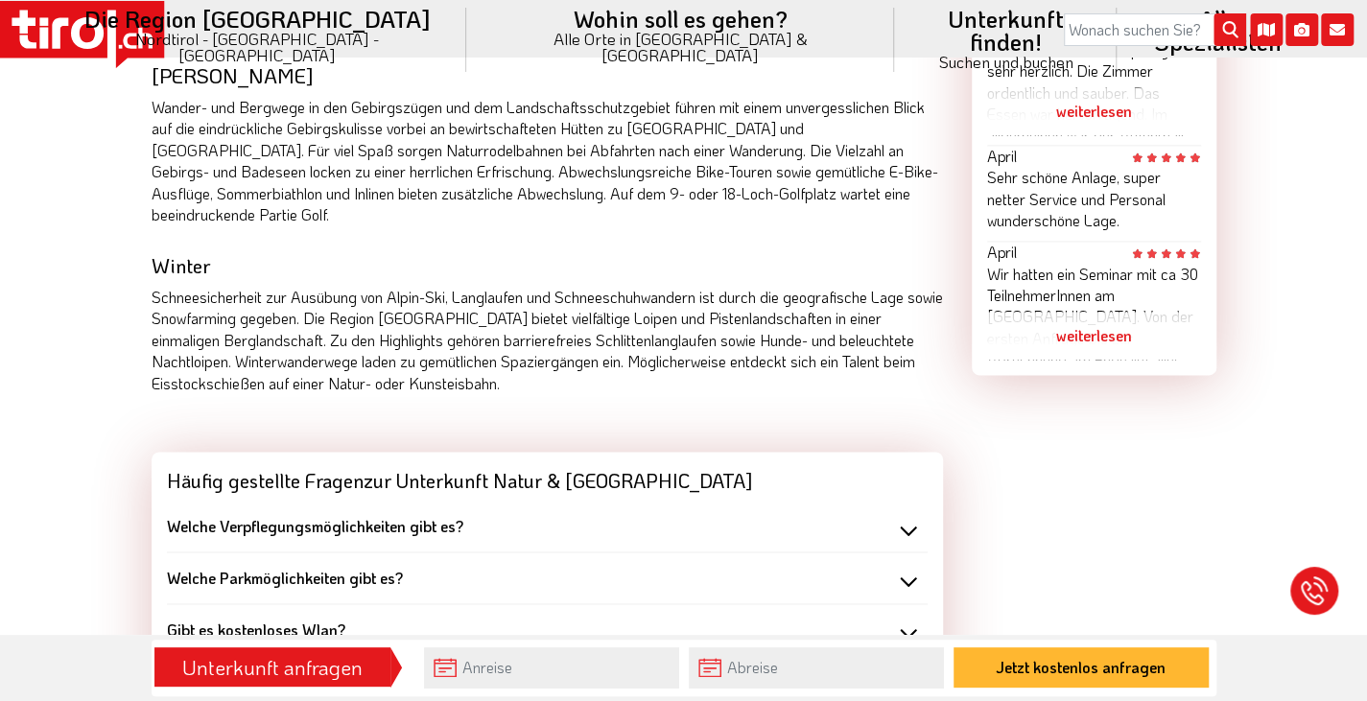
scroll to position [1514, 0]
